Goal: Navigation & Orientation: Find specific page/section

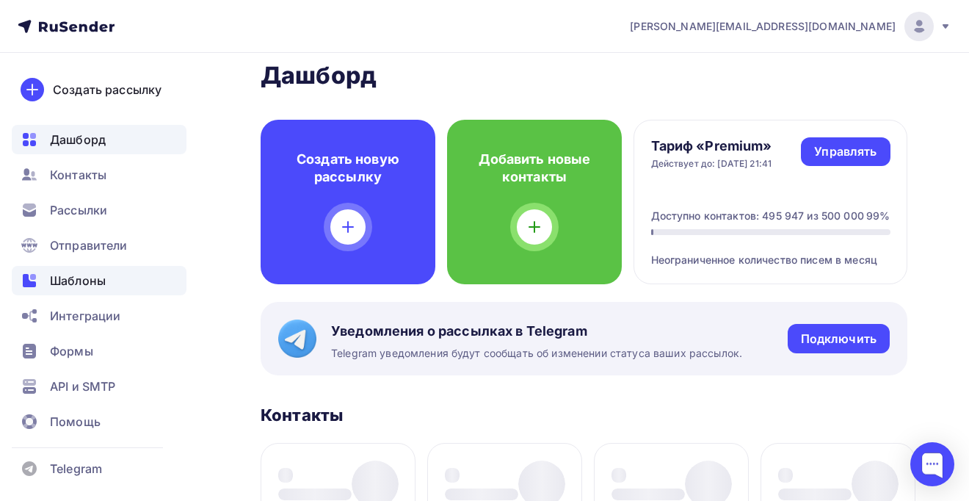
scroll to position [29, 0]
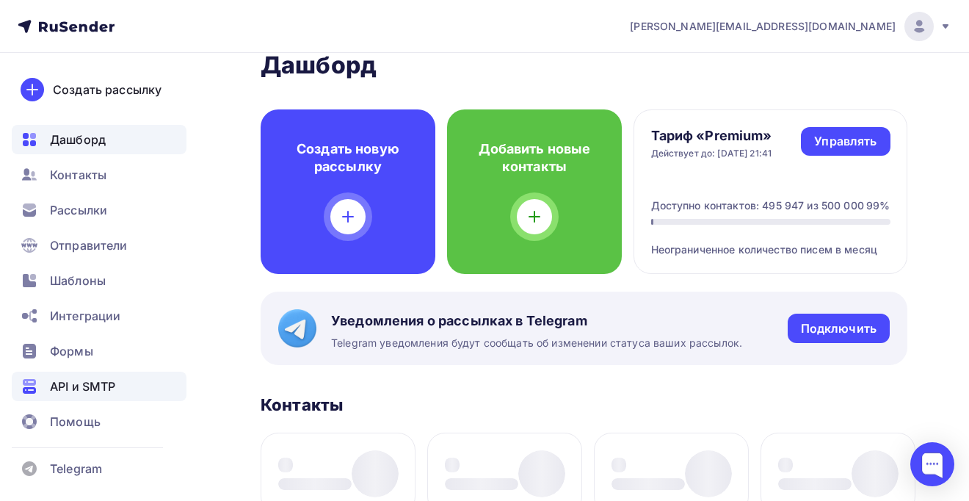
click at [87, 383] on span "API и SMTP" at bounding box center [82, 386] width 65 height 18
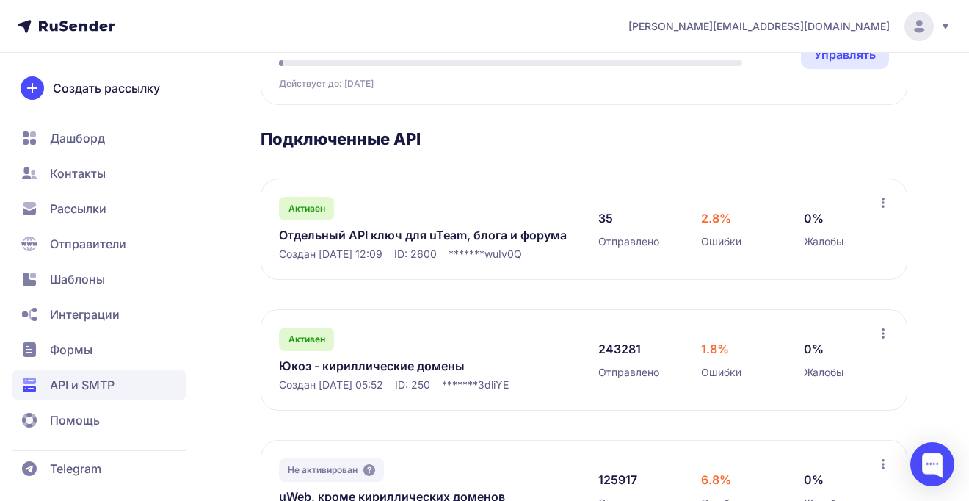
scroll to position [200, 0]
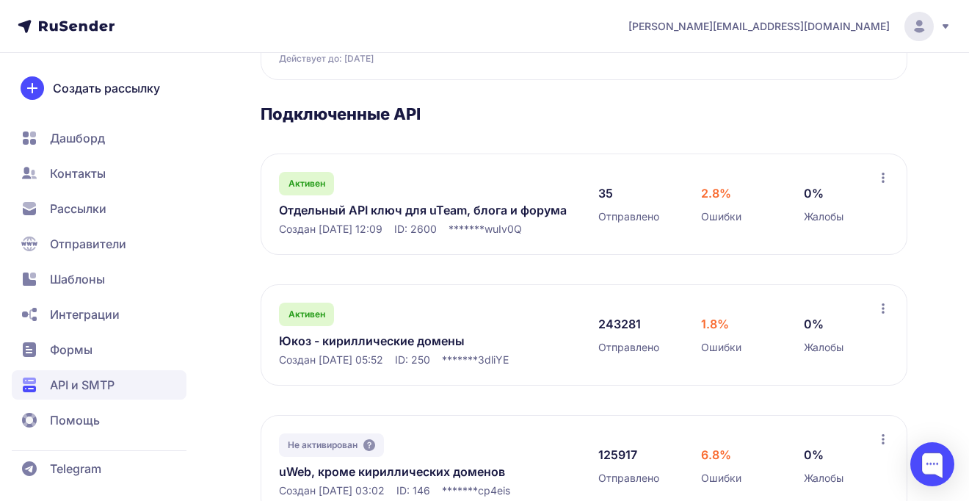
click at [459, 211] on link "Отдельный API ключ для uTeam, блога и форума" at bounding box center [424, 210] width 290 height 18
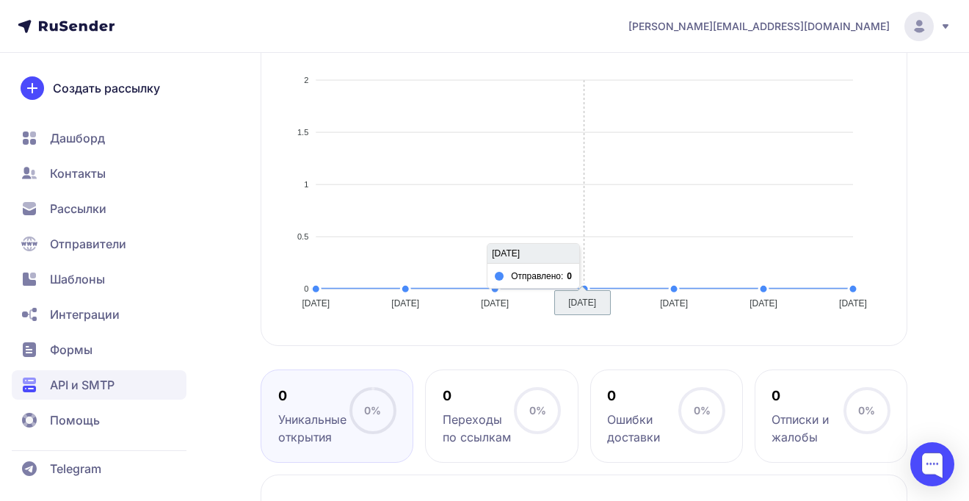
scroll to position [396, 0]
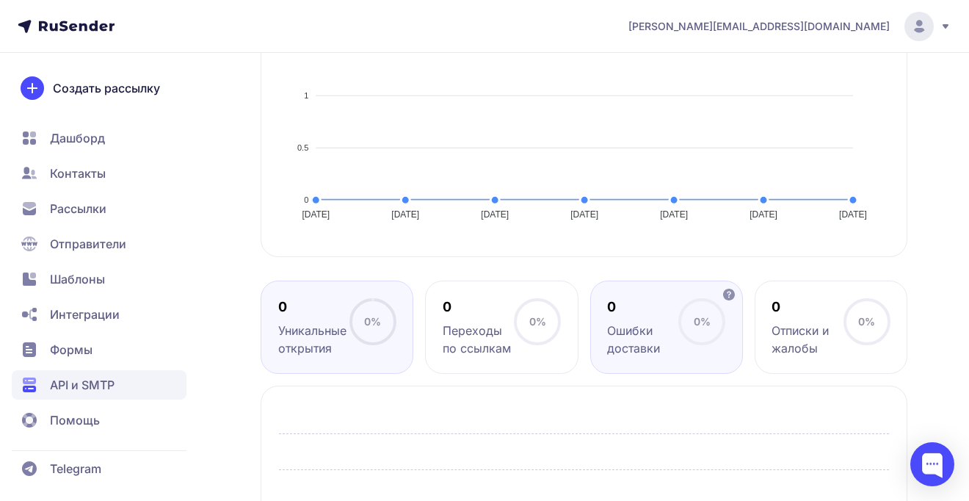
click at [643, 314] on div "0" at bounding box center [642, 307] width 71 height 18
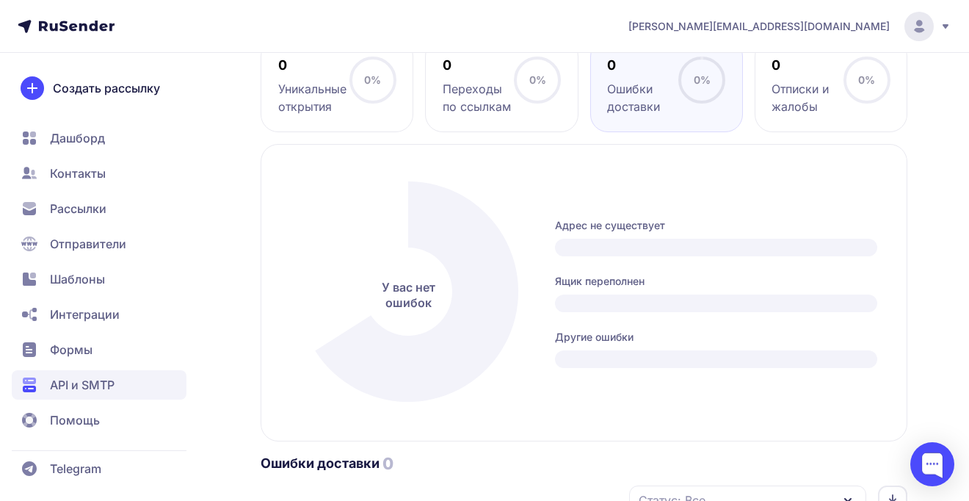
scroll to position [929, 0]
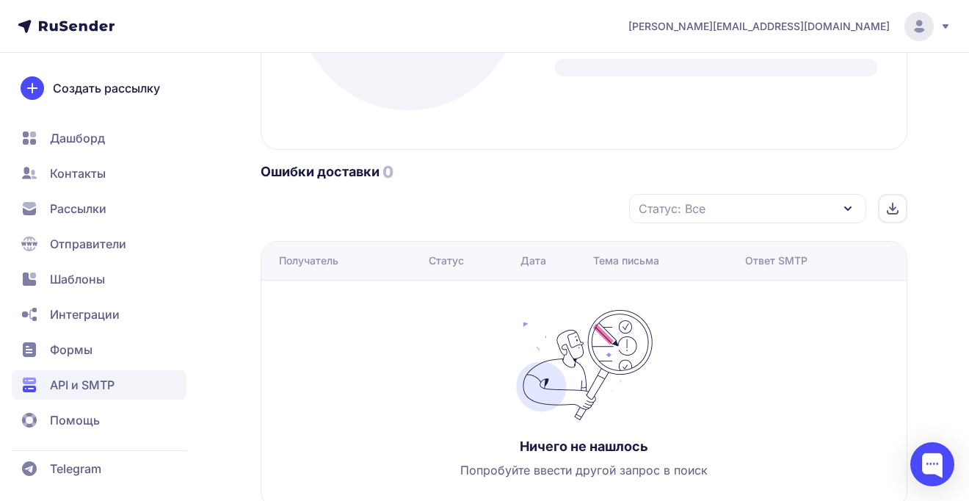
click at [54, 384] on span "API и SMTP" at bounding box center [82, 385] width 65 height 18
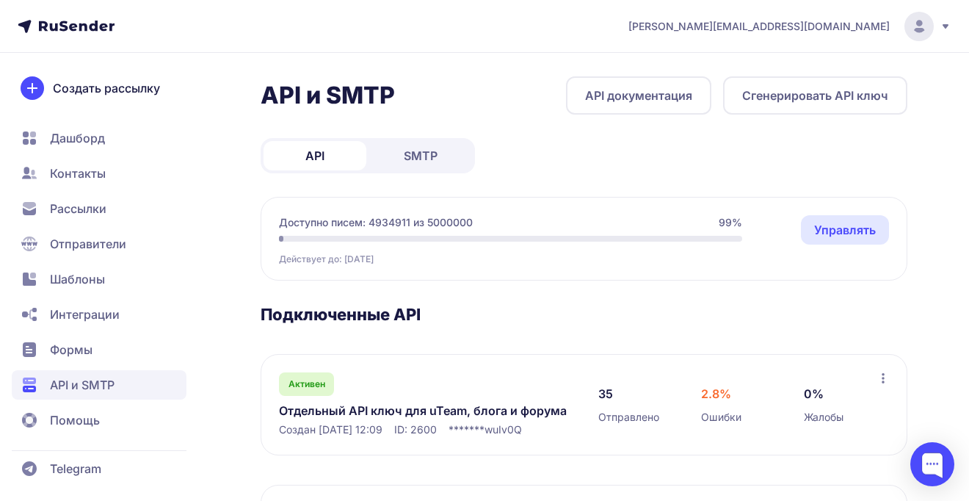
click at [374, 153] on link "SMTP" at bounding box center [420, 155] width 103 height 29
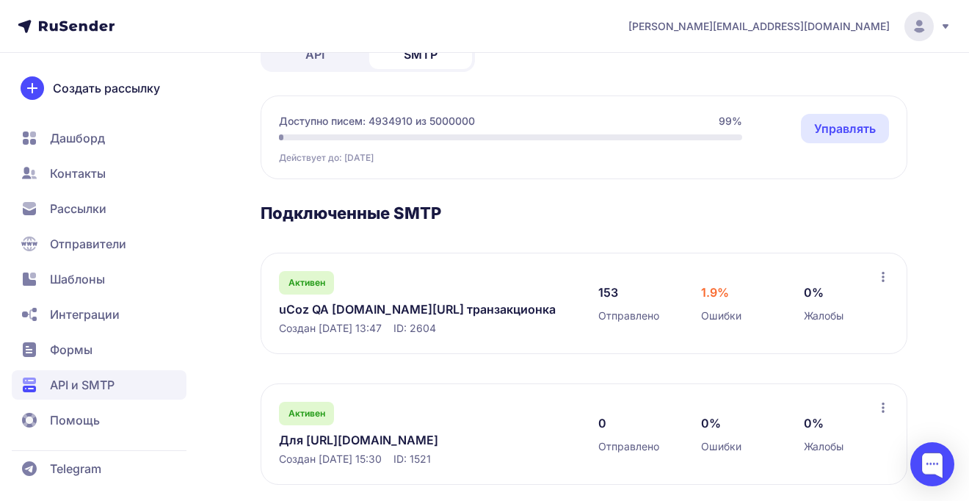
scroll to position [121, 0]
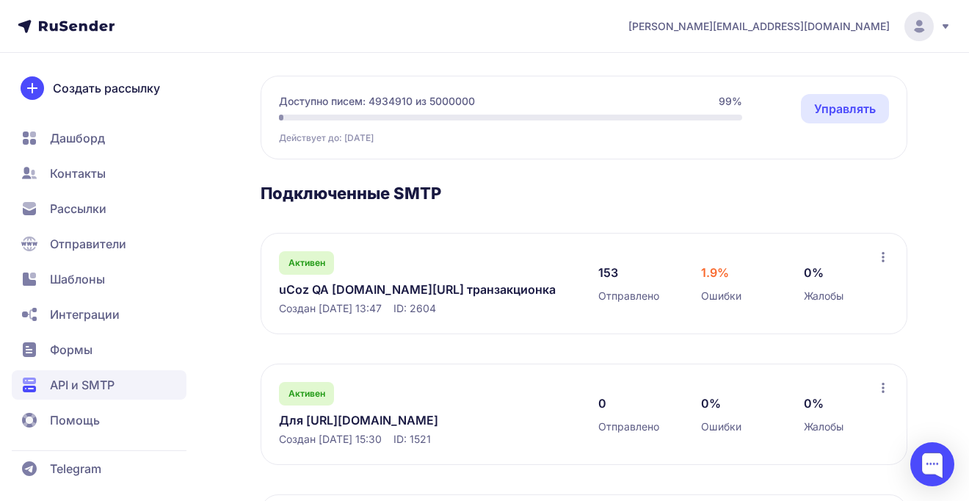
click at [395, 286] on link "uCoz QA ucoz.ru/qa транзакционка" at bounding box center [424, 290] width 290 height 18
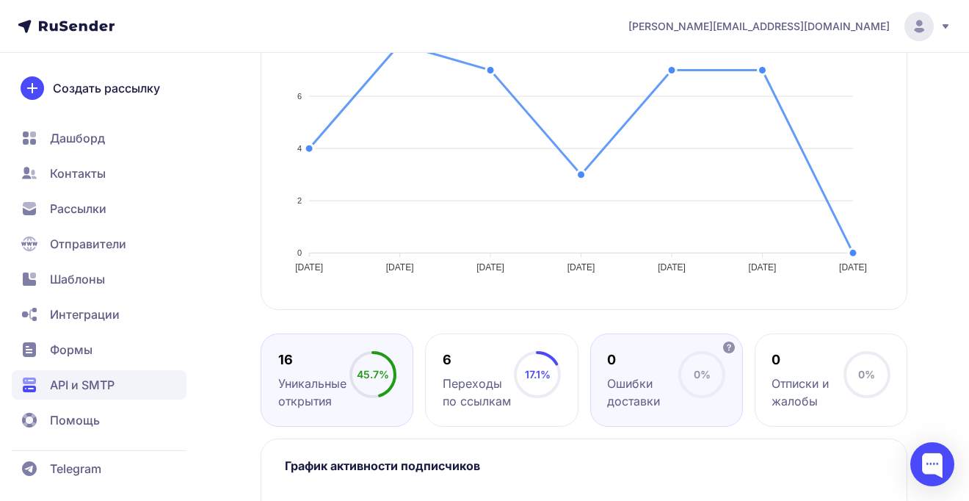
click at [645, 364] on div "0" at bounding box center [642, 360] width 71 height 18
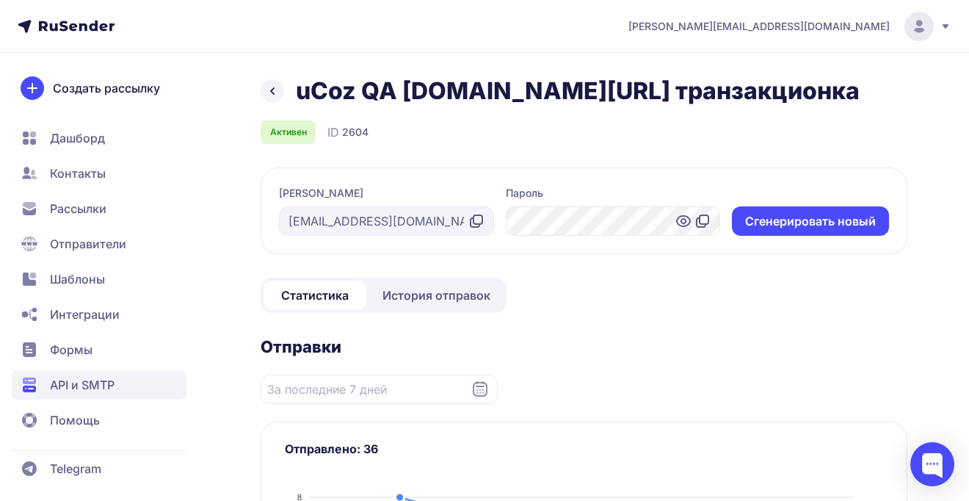
click at [285, 90] on div "uCoz QA ucoz.ru/qa транзакционка" at bounding box center [584, 90] width 647 height 29
click at [279, 87] on icon at bounding box center [273, 91] width 18 height 18
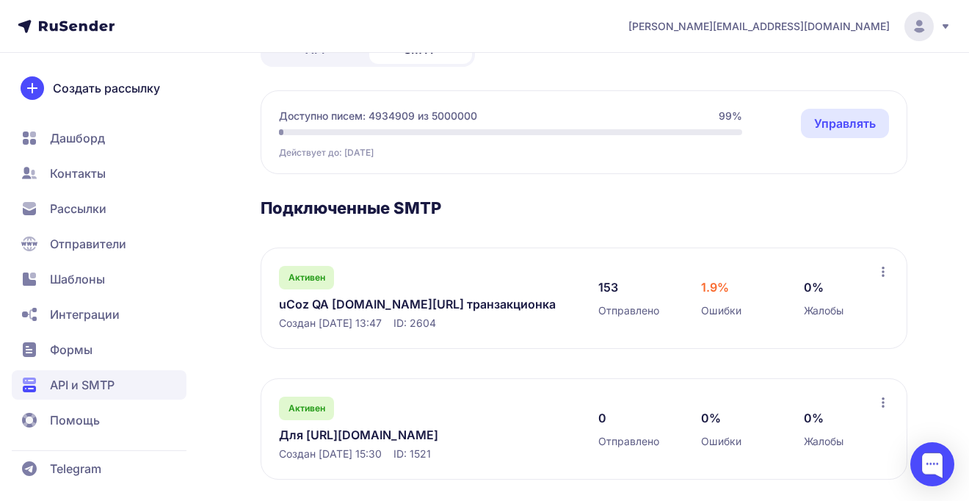
scroll to position [253, 0]
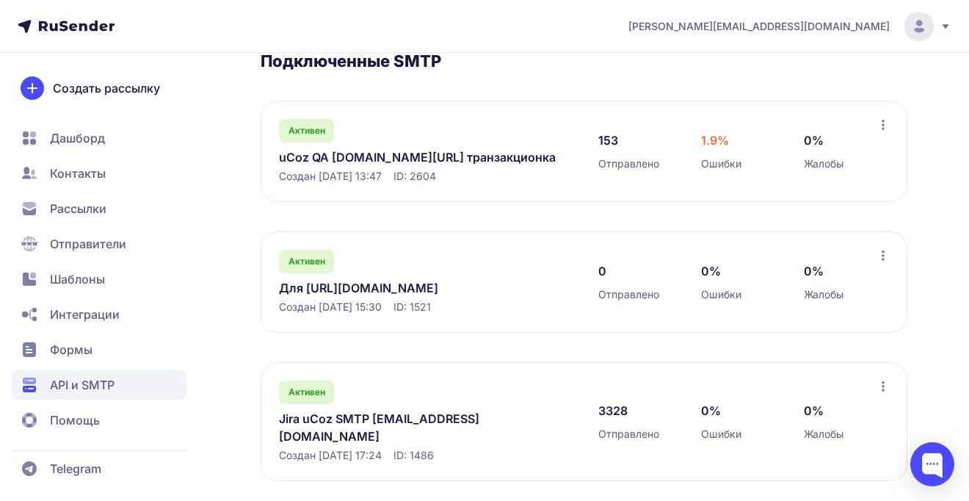
click at [372, 425] on link "Jira uCoz SMTP jira@ucozmail.com" at bounding box center [424, 427] width 290 height 35
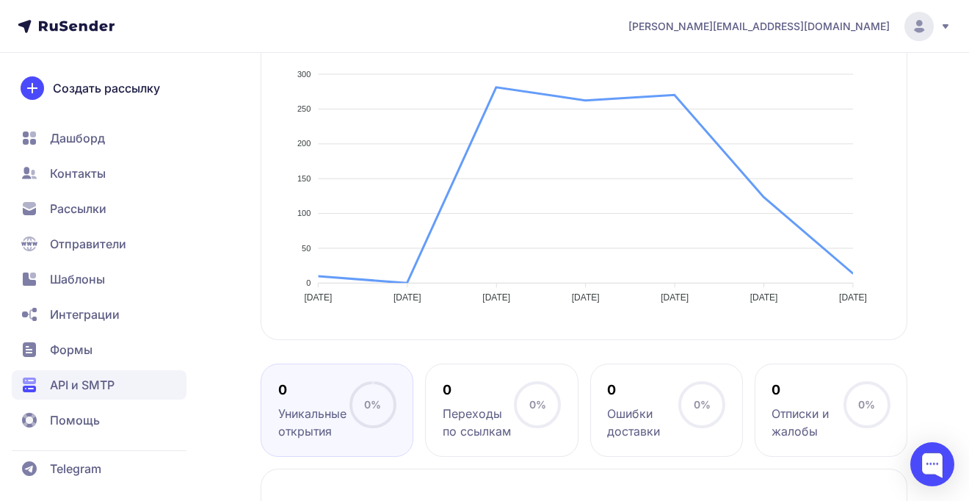
scroll to position [488, 0]
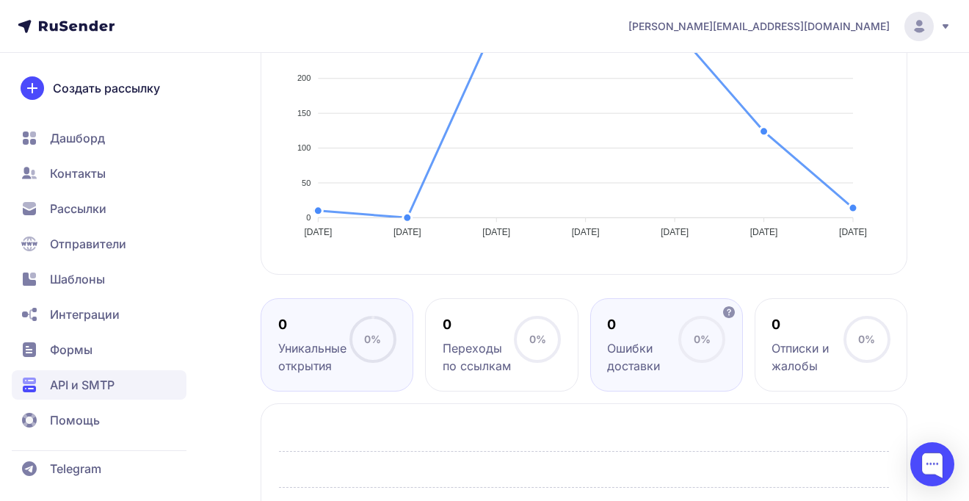
click at [660, 339] on div "0 Ошибки доставки" at bounding box center [642, 345] width 71 height 59
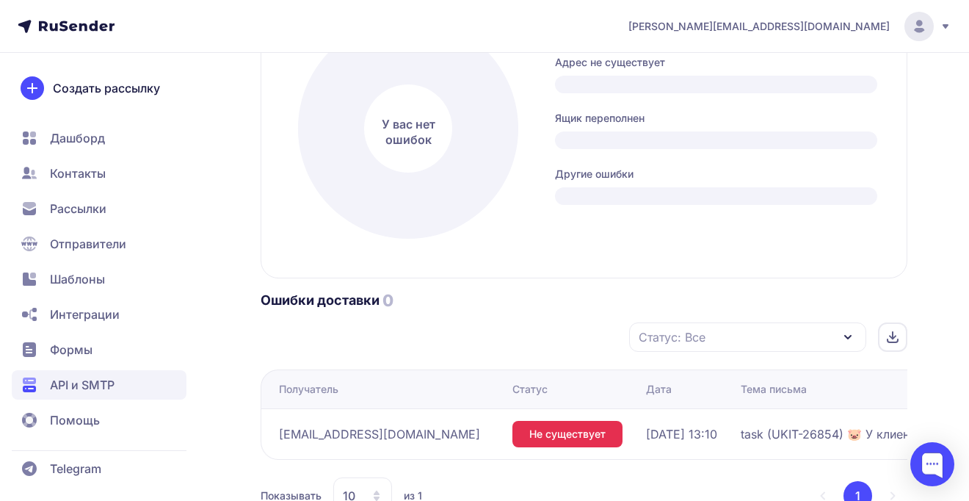
scroll to position [979, 0]
